Goal: Task Accomplishment & Management: Use online tool/utility

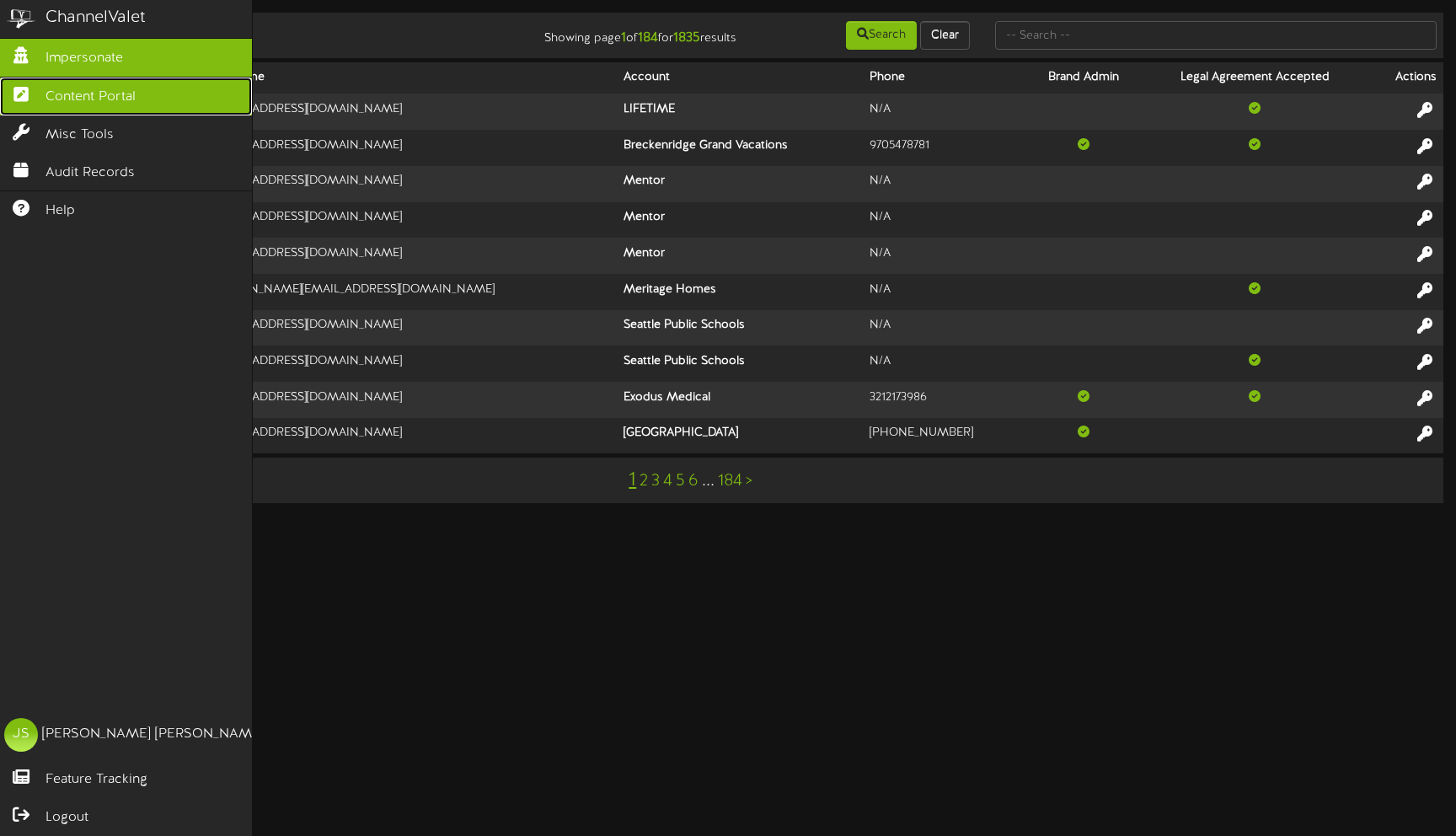
click at [38, 93] on icon at bounding box center [21, 92] width 42 height 12
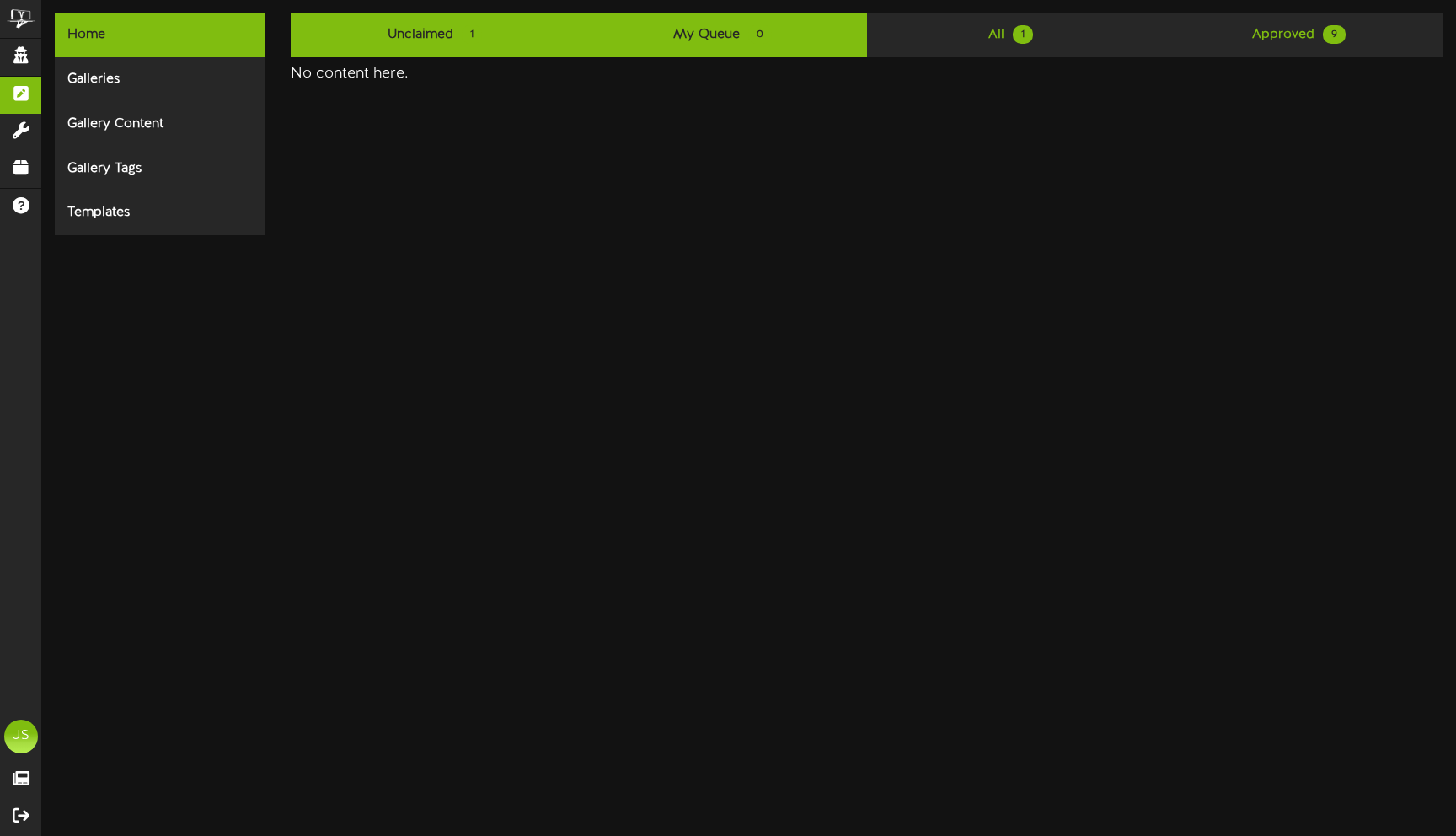
click at [375, 56] on link "Unclaimed 1" at bounding box center [434, 34] width 288 height 45
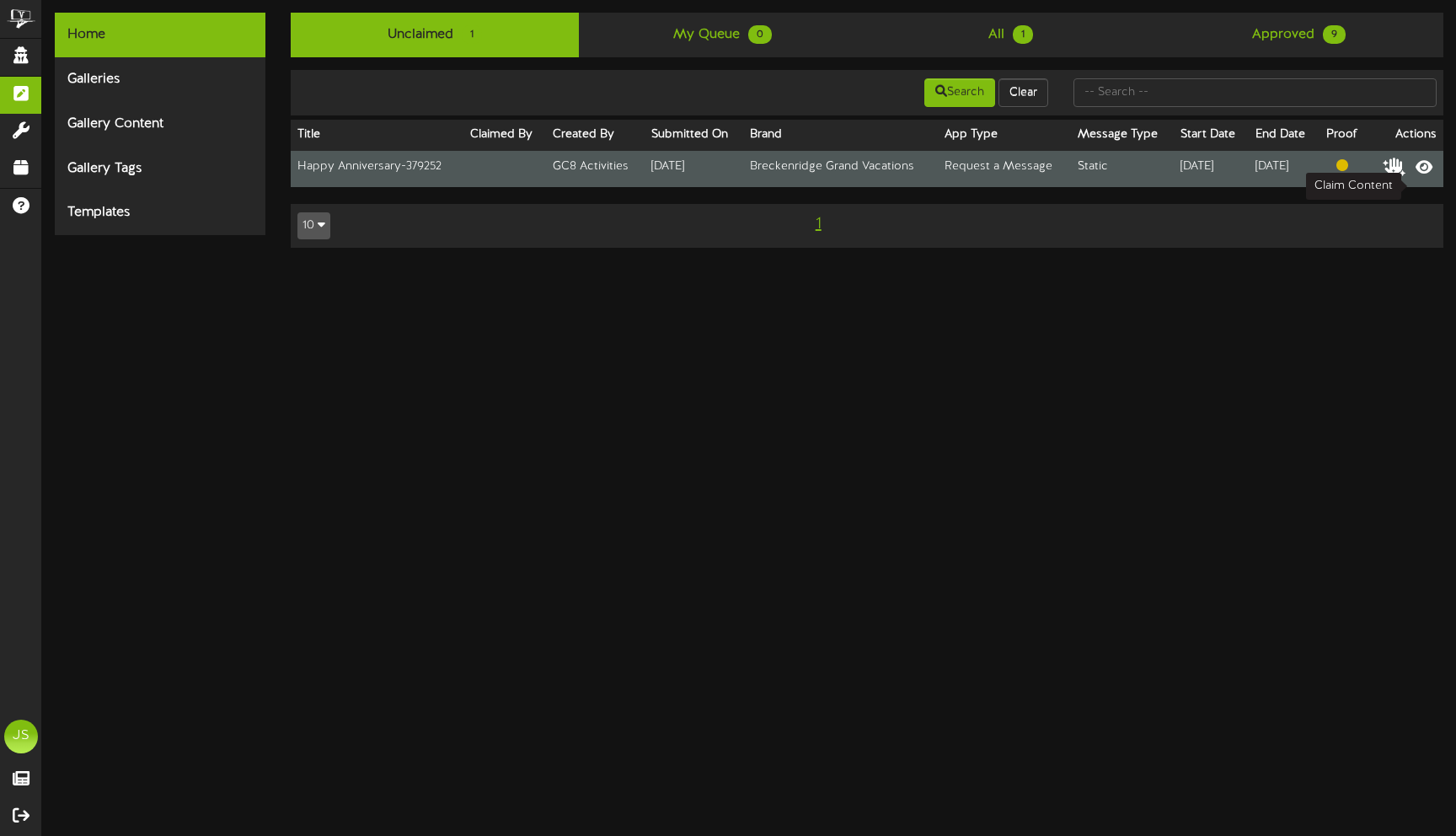
click at [1406, 175] on icon at bounding box center [1394, 165] width 24 height 18
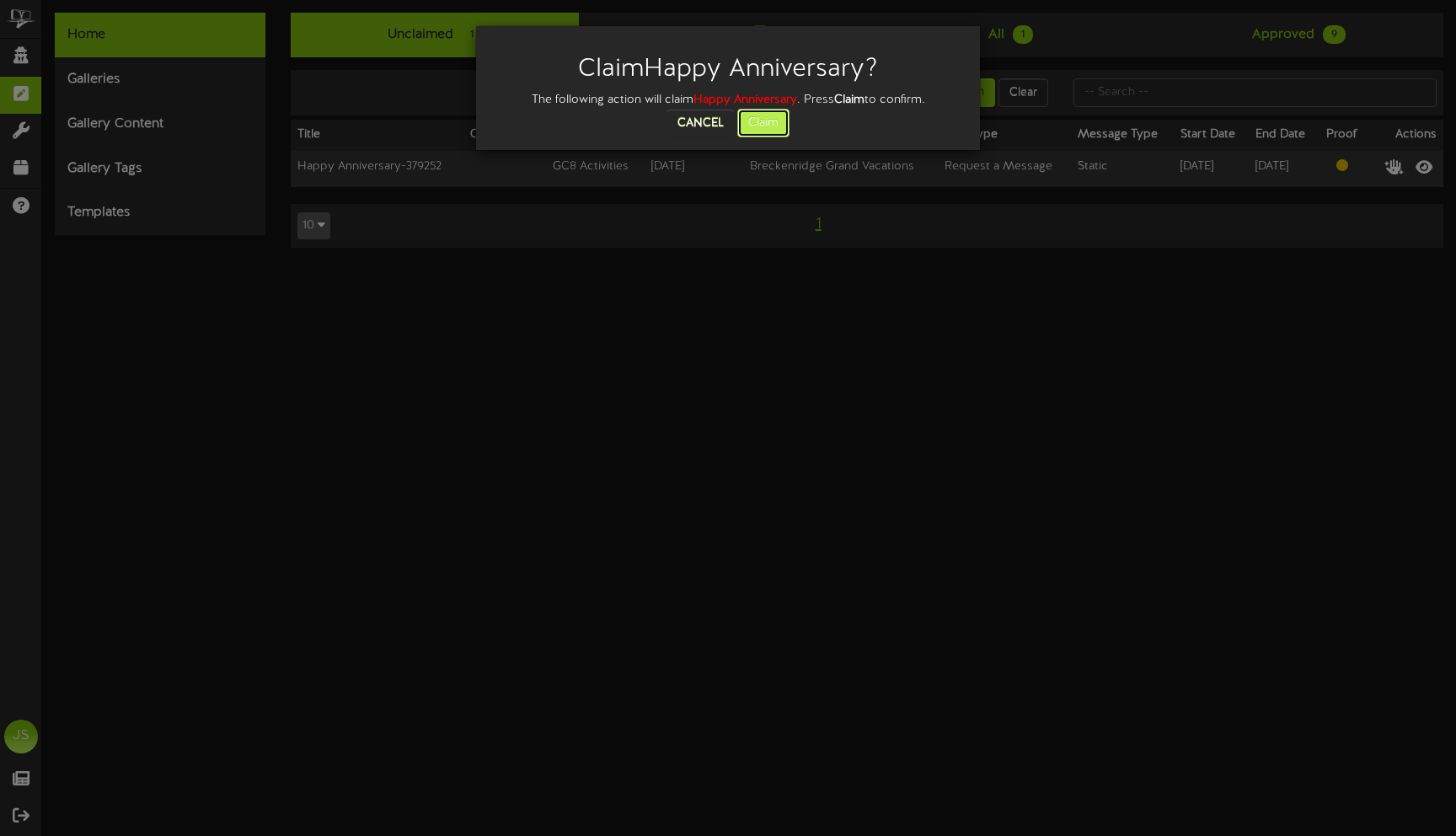
click at [745, 126] on button "Claim" at bounding box center [763, 123] width 53 height 29
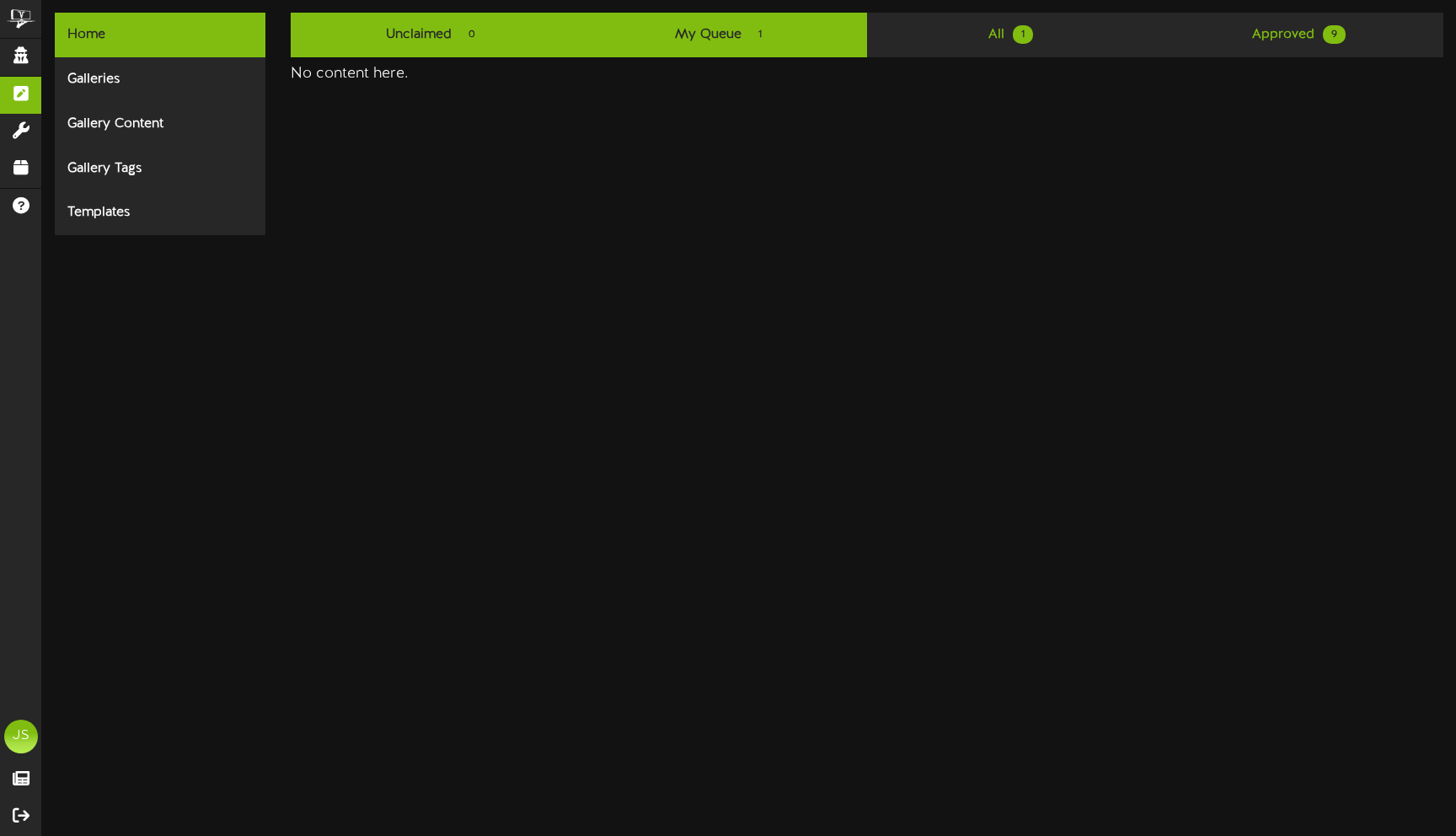
click at [712, 42] on link "My Queue 1" at bounding box center [722, 34] width 288 height 45
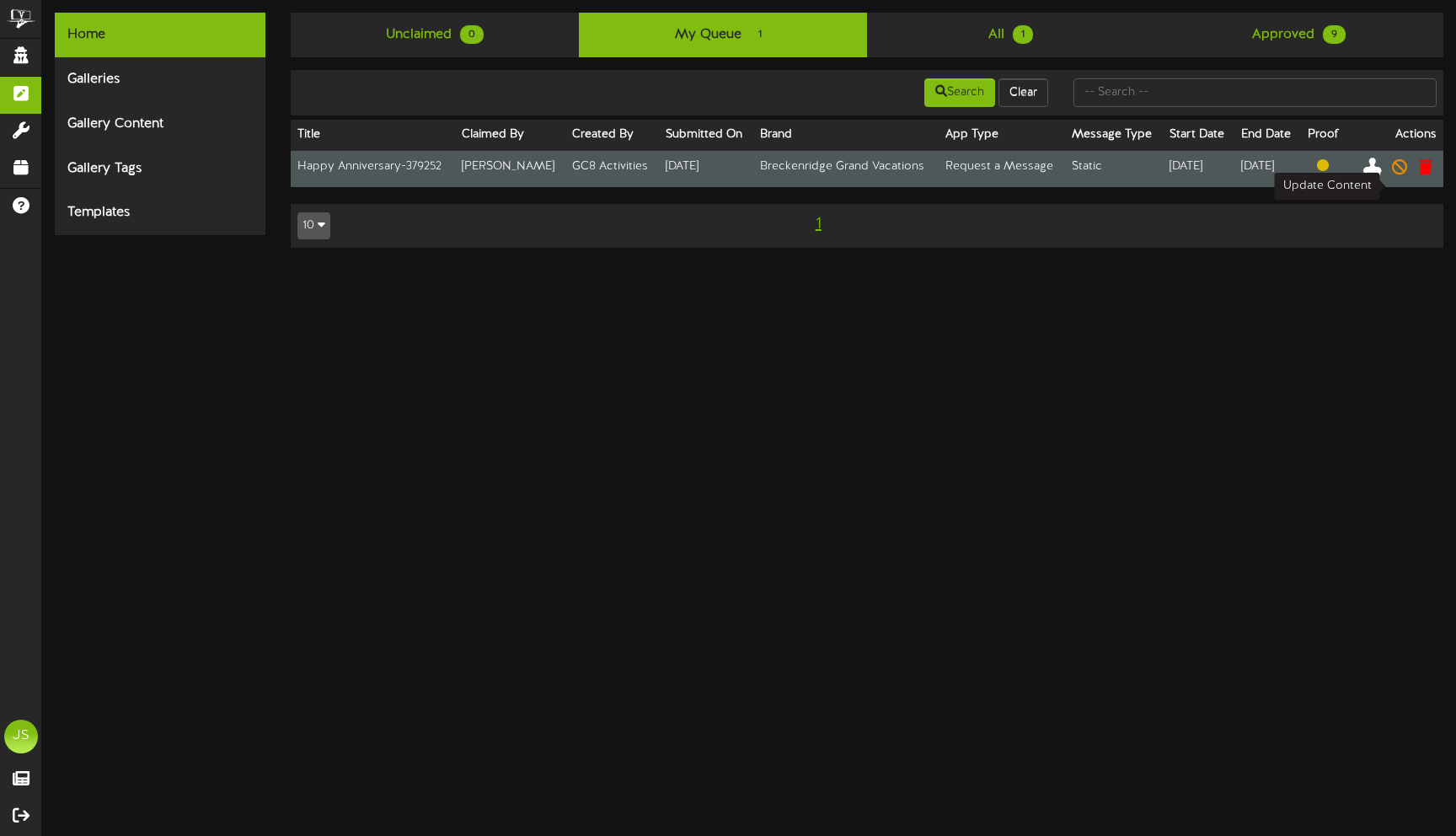
click at [1382, 175] on icon at bounding box center [1372, 165] width 18 height 18
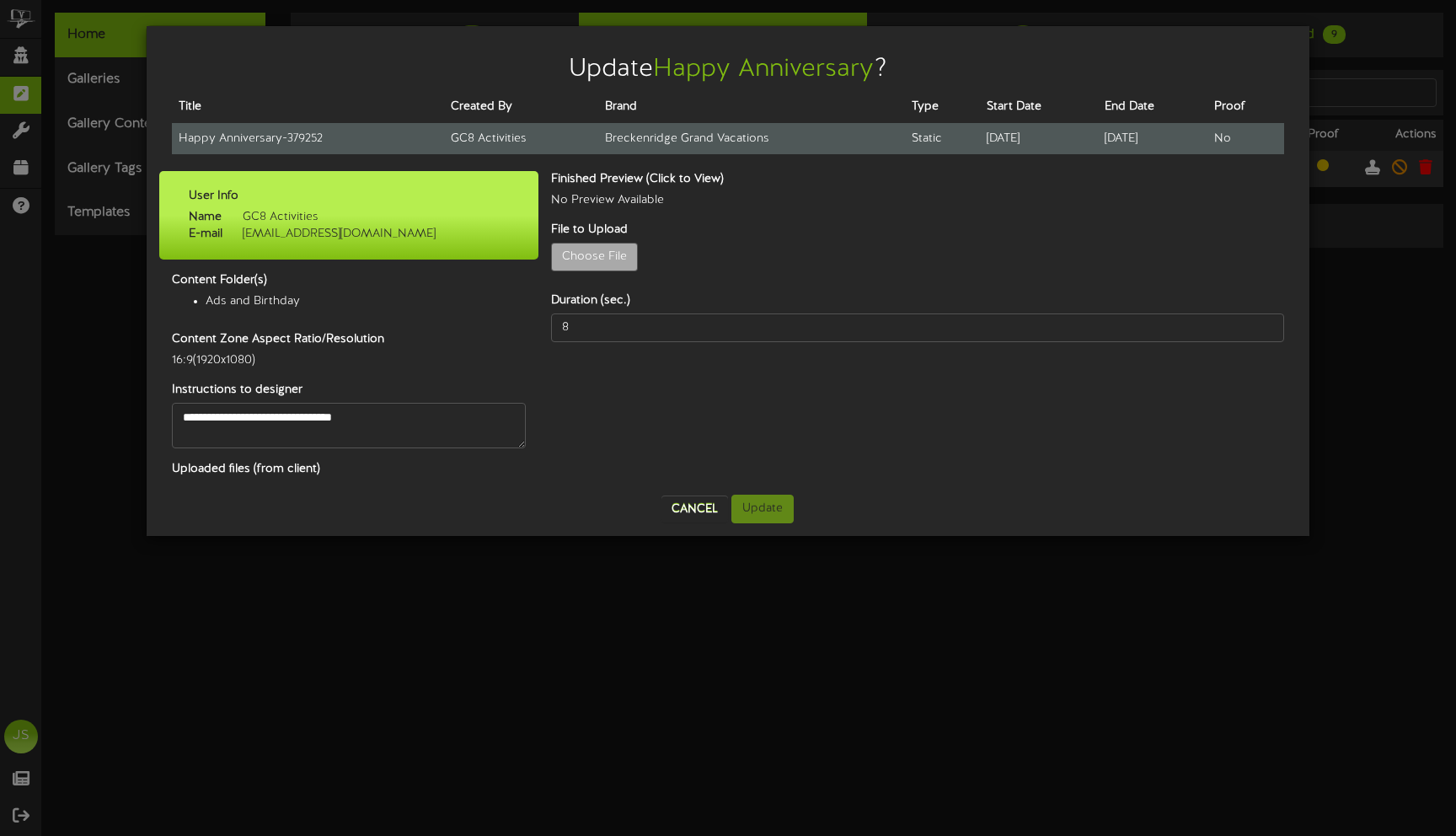
click at [240, 136] on td "Happy Anniversary - 379252" at bounding box center [307, 139] width 272 height 32
copy tr "Happy Anniversary - 379252"
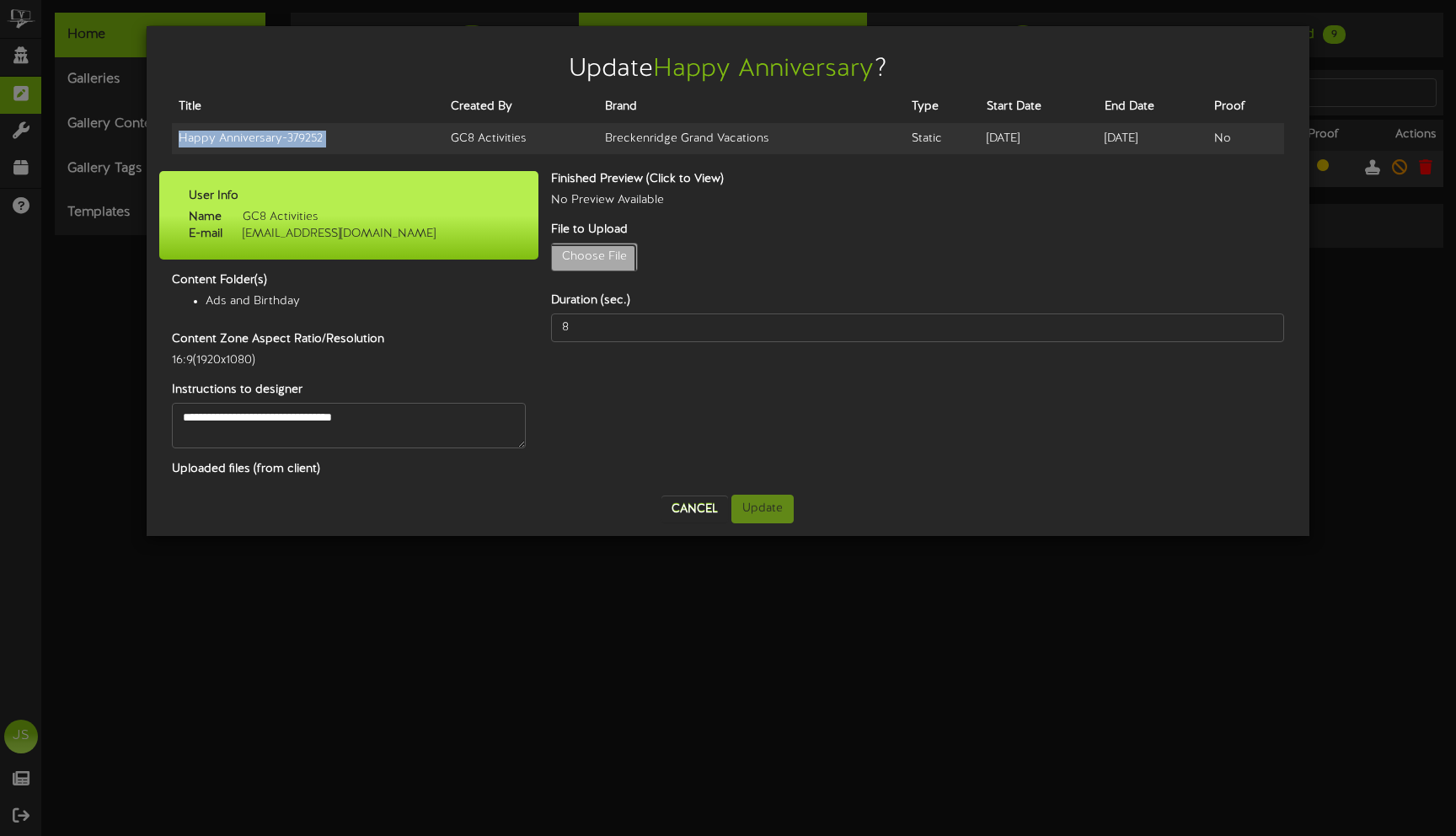
type input "**********"
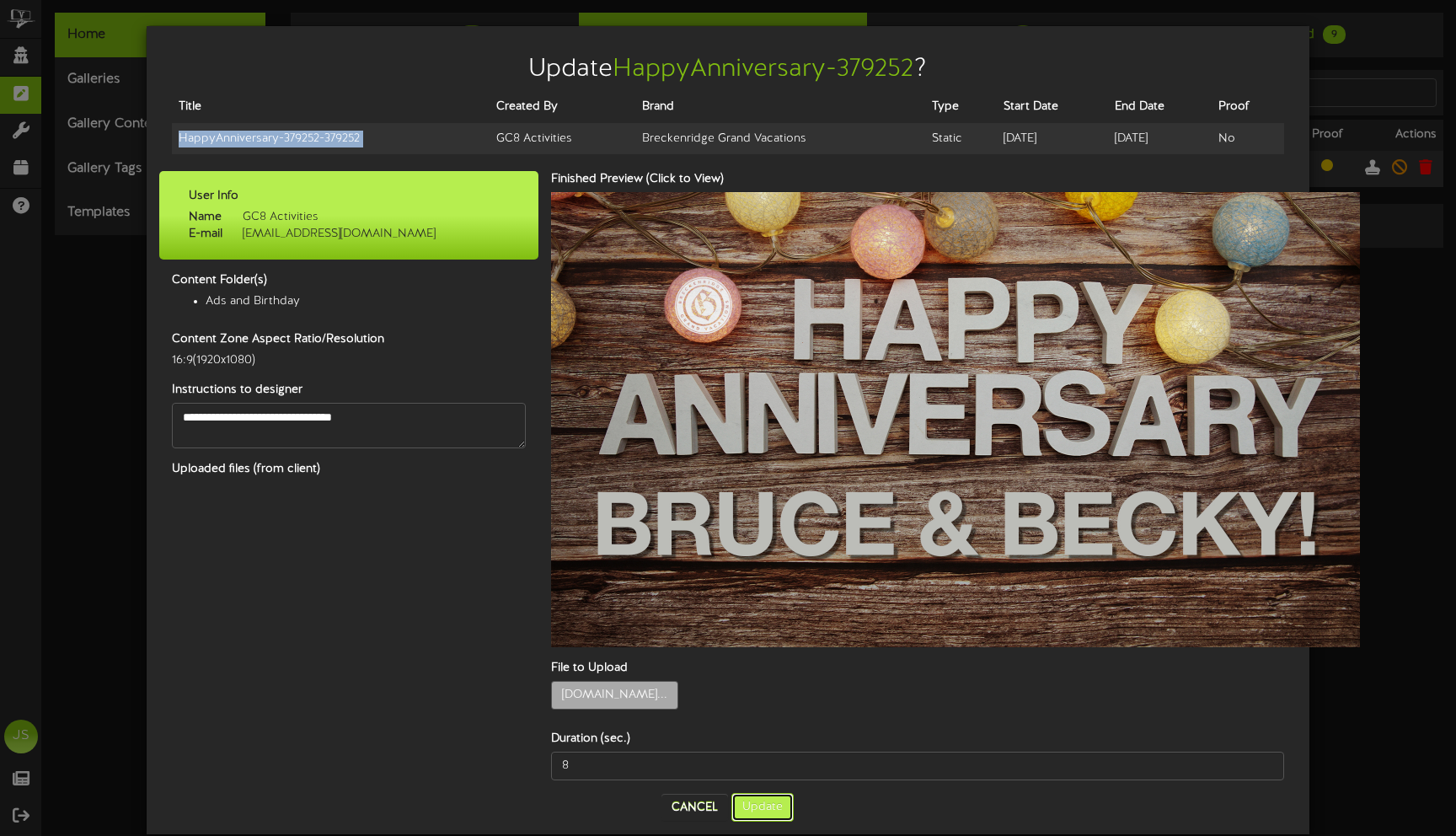
click at [765, 793] on button "Update" at bounding box center [762, 807] width 62 height 29
